Goal: Find specific page/section: Find specific page/section

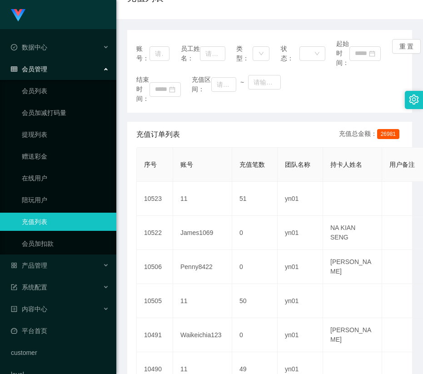
scroll to position [91, 0]
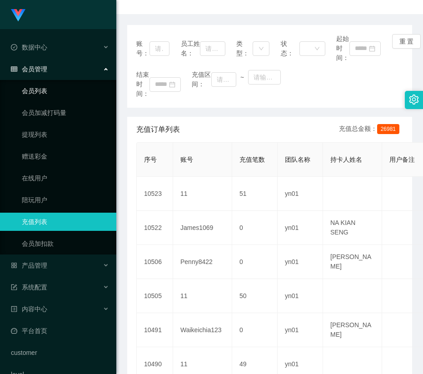
click at [57, 92] on link "会员列表" at bounding box center [65, 91] width 87 height 18
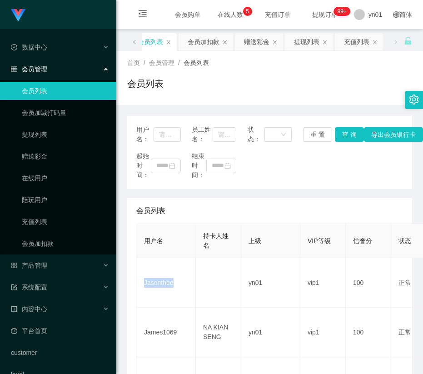
drag, startPoint x: 177, startPoint y: 286, endPoint x: 117, endPoint y: 284, distance: 59.6
click at [143, 287] on td "Jasonthee" at bounding box center [166, 283] width 59 height 50
copy td "Jasonthee"
